Goal: Information Seeking & Learning: Check status

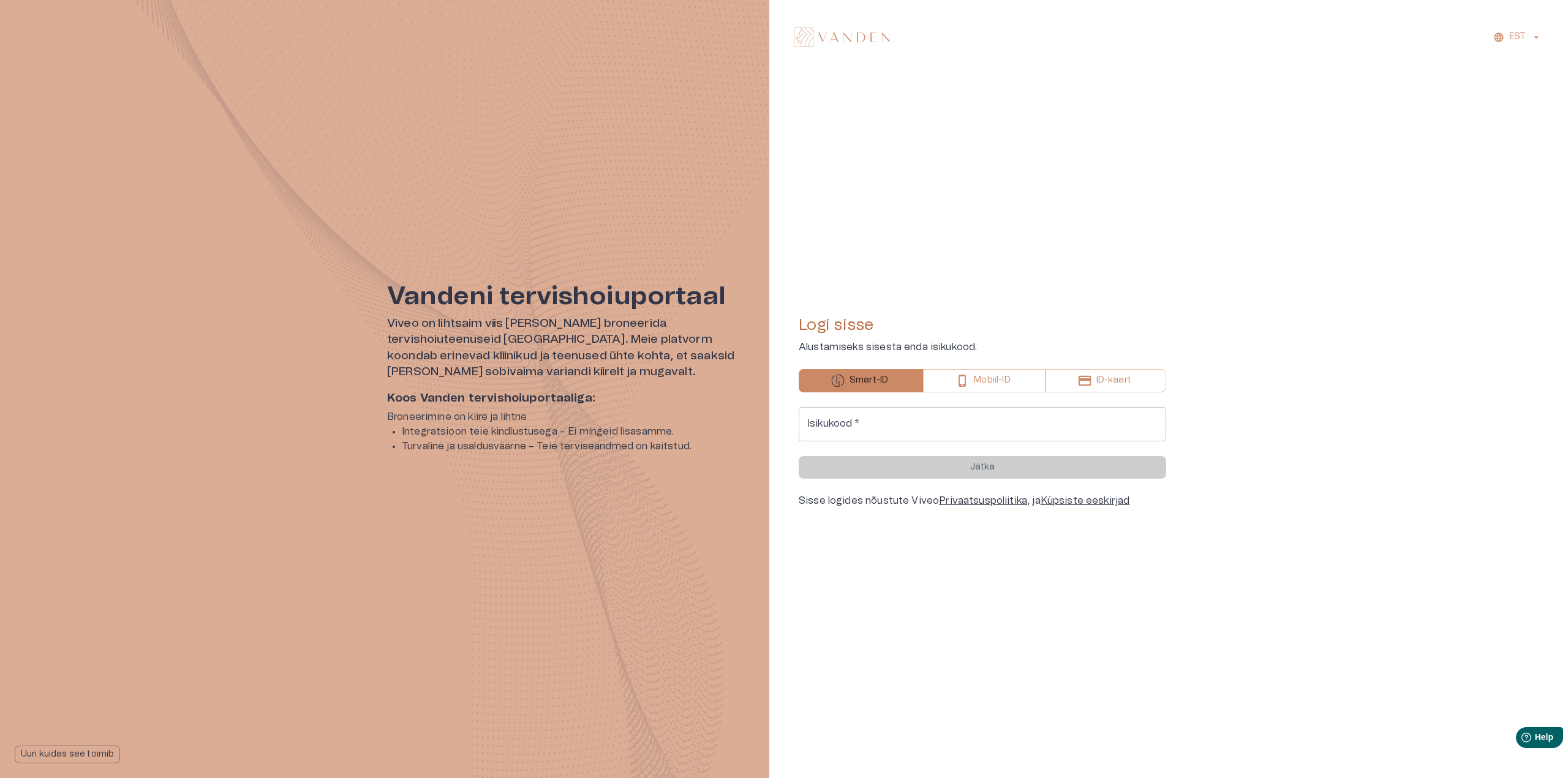
click at [874, 429] on input "Isikukood   *" at bounding box center [982, 424] width 367 height 35
click at [872, 433] on input "Isikukood   *" at bounding box center [982, 424] width 367 height 35
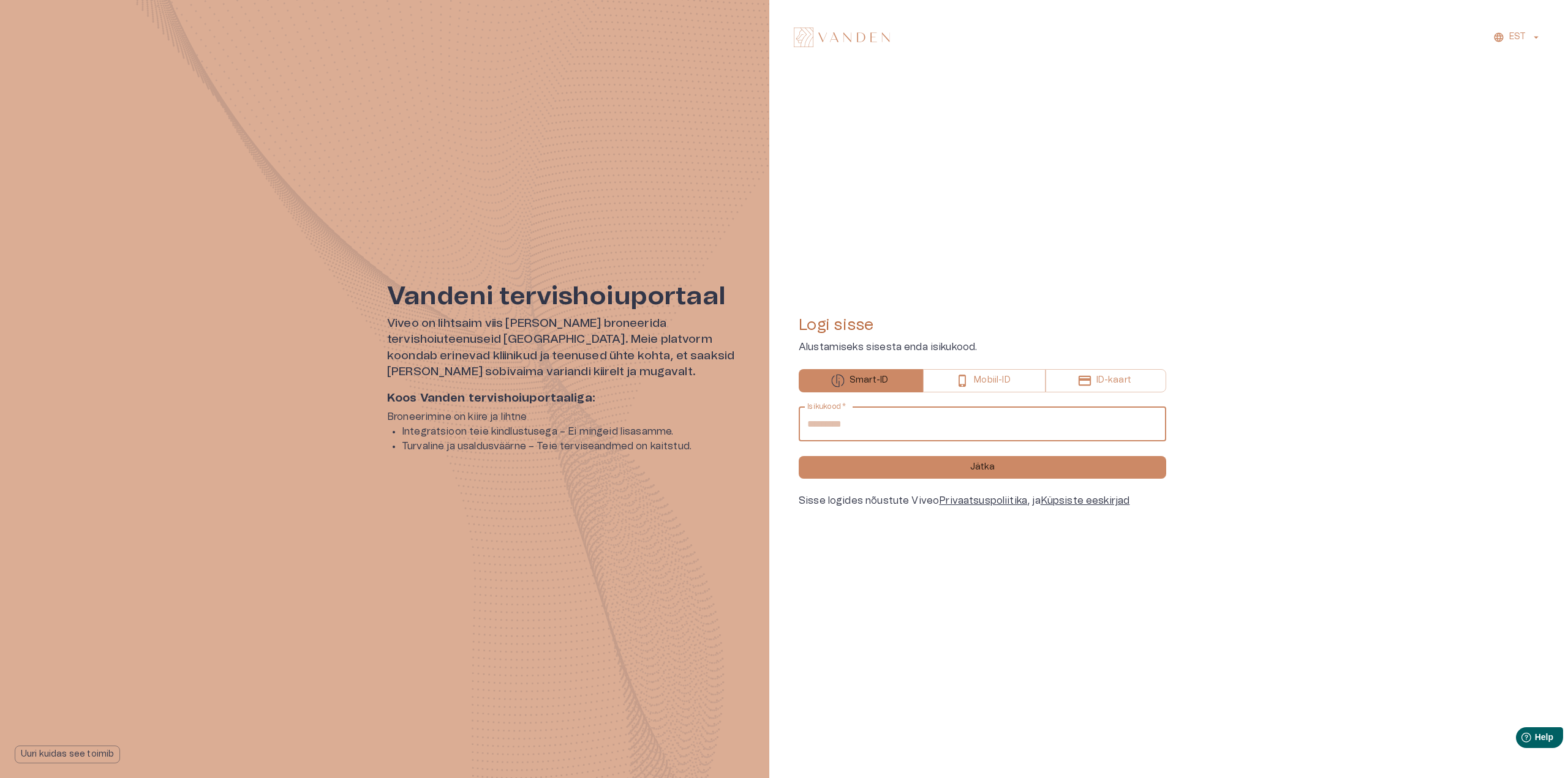
type input "**********"
click at [799, 456] on button "Jätka" at bounding box center [982, 467] width 367 height 23
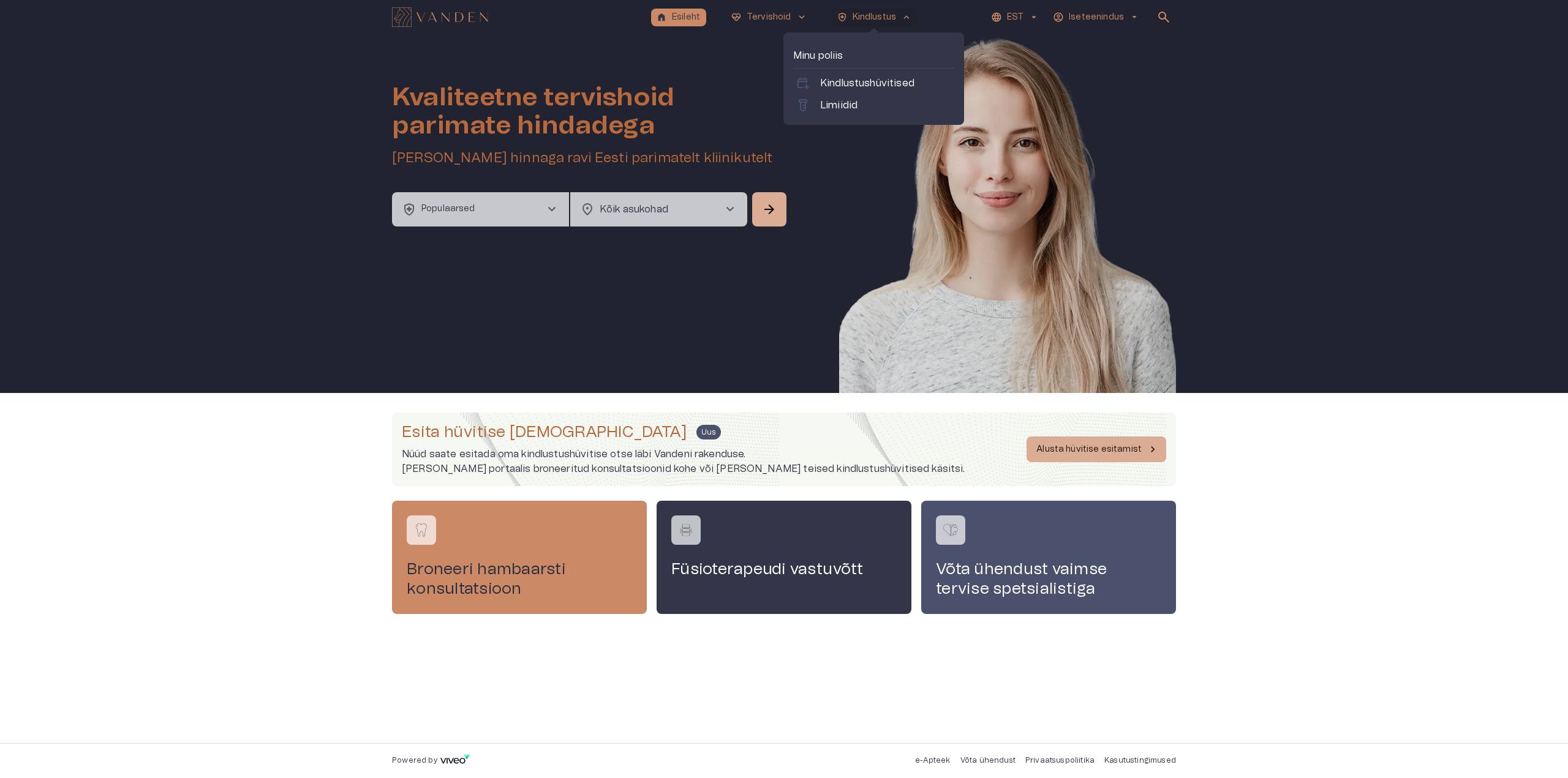
click at [884, 11] on p "Kindlustus" at bounding box center [874, 18] width 44 height 13
click at [877, 79] on p "Kindlustushüvitised" at bounding box center [867, 83] width 95 height 15
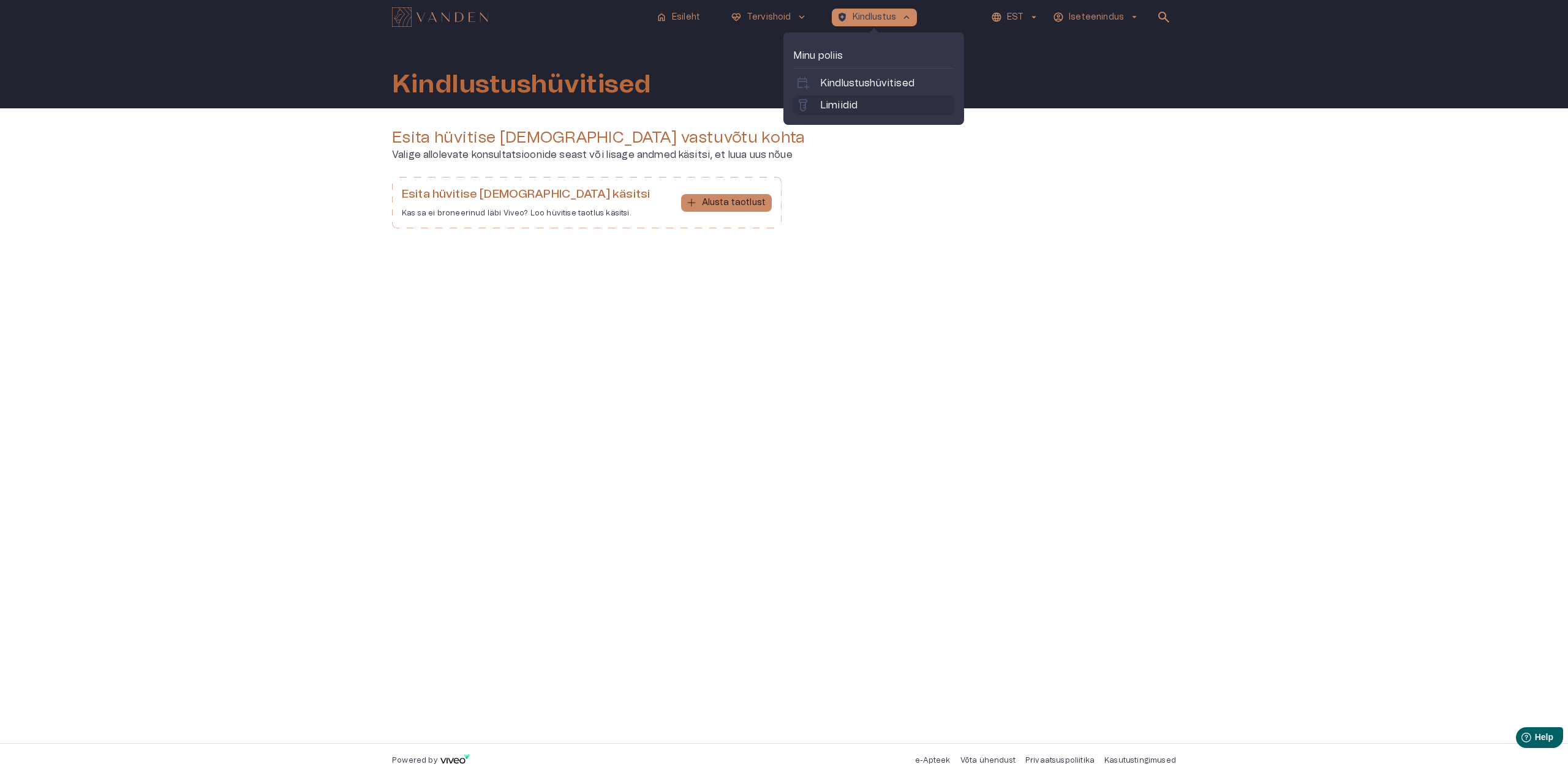
click at [843, 100] on p "Limiidid" at bounding box center [838, 105] width 37 height 15
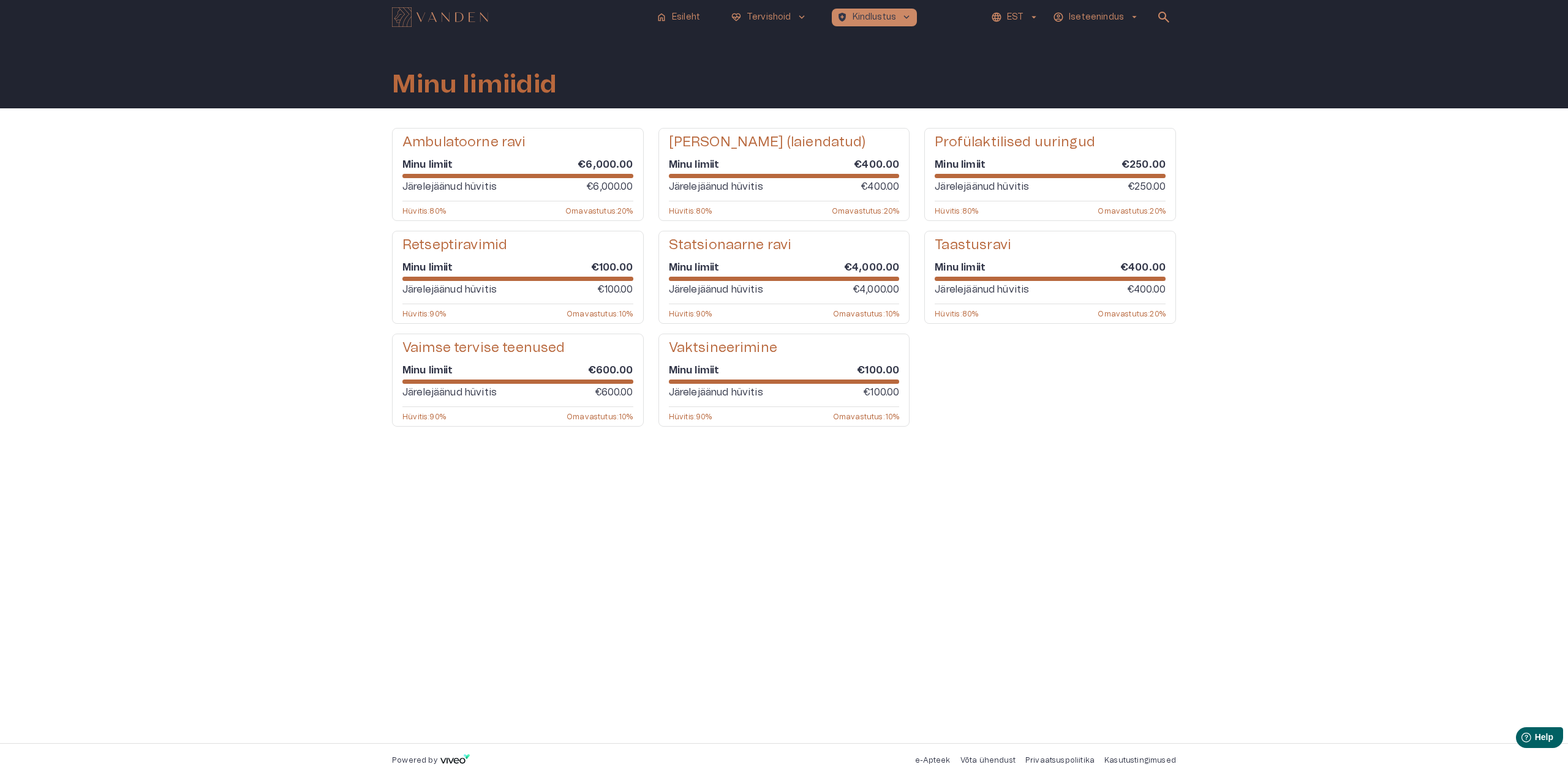
click at [339, 306] on div "Ambulatoorne ravi Minu limiit €6,000.00 Järelejäänud hüvitis €6,000.00 Hüvitis …" at bounding box center [784, 426] width 1568 height 635
click at [761, 220] on div "Hambaravi (laiendatud) Minu limiit €400.00 Järelejäänud hüvitis €400.00 Hüvitis…" at bounding box center [784, 174] width 251 height 93
drag, startPoint x: 1026, startPoint y: 453, endPoint x: 815, endPoint y: 236, distance: 302.7
click at [1025, 453] on div "Ambulatoorne ravi Minu limiit €6,000.00 Järelejäänud hüvitis €6,000.00 Hüvitis …" at bounding box center [784, 426] width 784 height 596
